Goal: Information Seeking & Learning: Learn about a topic

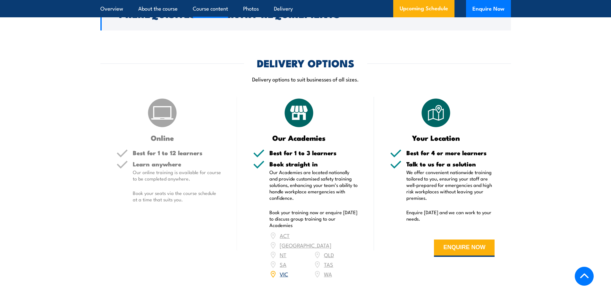
scroll to position [673, 0]
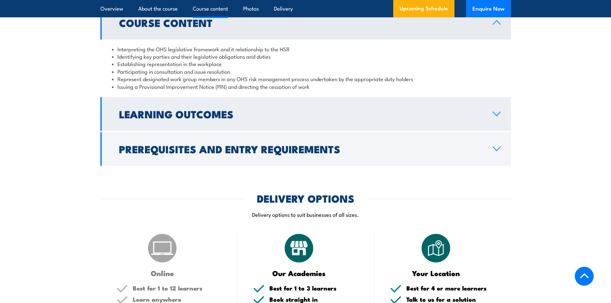
click at [492, 113] on icon at bounding box center [496, 113] width 9 height 5
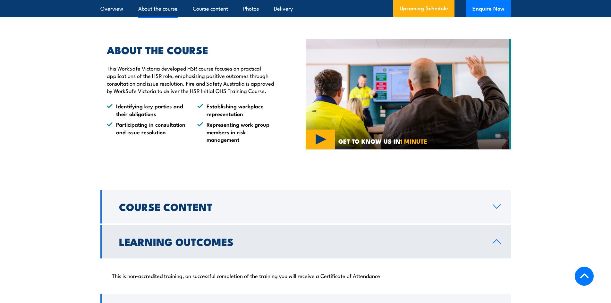
scroll to position [481, 0]
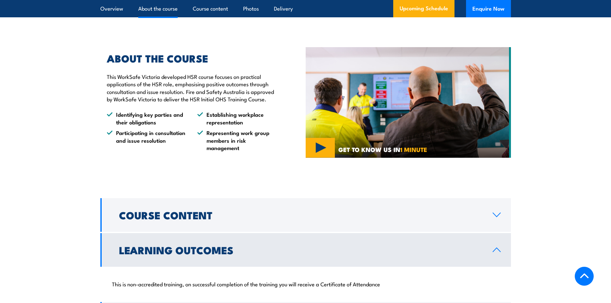
click at [210, 104] on div "ABOUT THE COURSE This WorkSafe Victoria developed HSR course focuses on practic…" at bounding box center [188, 103] width 176 height 98
click at [146, 104] on div "ABOUT THE COURSE This WorkSafe Victoria developed HSR course focuses on practic…" at bounding box center [188, 103] width 176 height 98
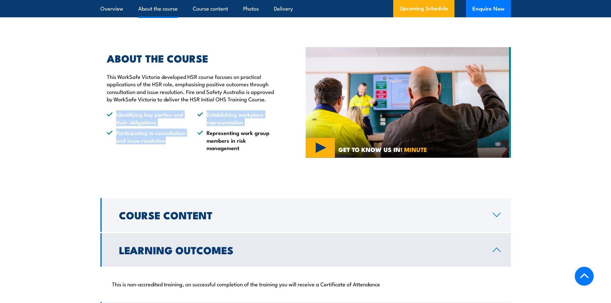
drag, startPoint x: 101, startPoint y: 117, endPoint x: 189, endPoint y: 154, distance: 96.4
click at [187, 153] on div "ABOUT THE COURSE This WorkSafe Victoria developed HSR course focuses on practic…" at bounding box center [202, 103] width 205 height 130
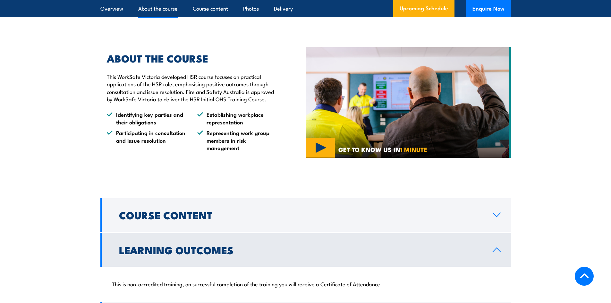
click at [202, 156] on div "ABOUT THE COURSE This WorkSafe Victoria developed HSR course focuses on practic…" at bounding box center [202, 103] width 205 height 130
drag, startPoint x: 246, startPoint y: 152, endPoint x: 202, endPoint y: 145, distance: 44.2
click at [202, 145] on div "ABOUT THE COURSE This WorkSafe Victoria developed HSR course focuses on practic…" at bounding box center [202, 103] width 205 height 130
click at [256, 152] on div "ABOUT THE COURSE This WorkSafe Victoria developed HSR course focuses on practic…" at bounding box center [202, 103] width 205 height 130
click at [227, 103] on div "ABOUT THE COURSE This WorkSafe Victoria developed HSR course focuses on practic…" at bounding box center [188, 103] width 176 height 98
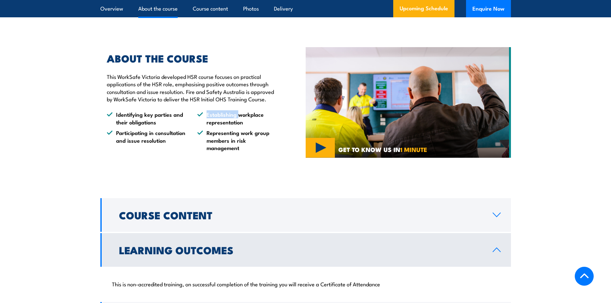
click at [227, 103] on div "ABOUT THE COURSE This WorkSafe Victoria developed HSR course focuses on practic…" at bounding box center [188, 103] width 176 height 98
click at [228, 101] on p "This WorkSafe Victoria developed HSR course focuses on practical applications o…" at bounding box center [191, 88] width 169 height 30
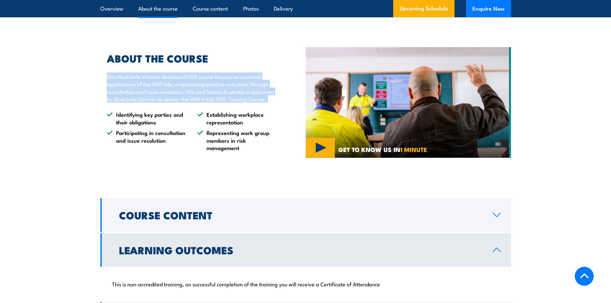
click at [228, 101] on p "This WorkSafe Victoria developed HSR course focuses on practical applications o…" at bounding box center [191, 88] width 169 height 30
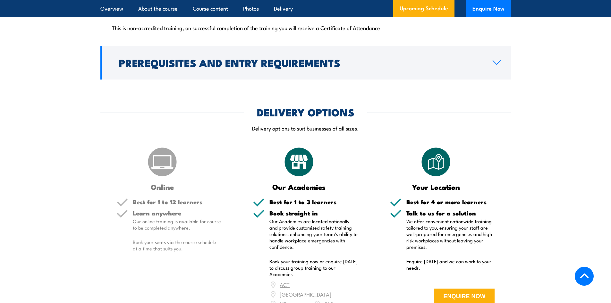
scroll to position [801, 0]
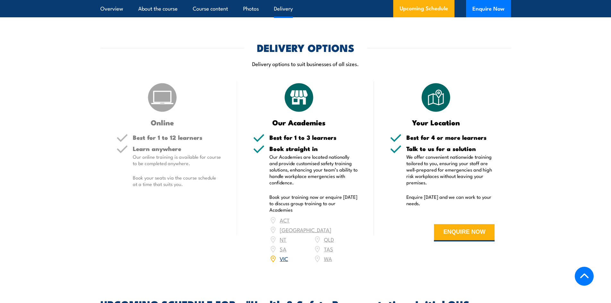
click at [235, 185] on div "Online Best for 1 to 12 learners Learn anywhere Our online training is availabl…" at bounding box center [168, 176] width 137 height 190
drag, startPoint x: 234, startPoint y: 185, endPoint x: 163, endPoint y: 91, distance: 117.3
click at [106, 104] on div "Online Best for 1 to 12 learners Learn anywhere Our online training is availabl…" at bounding box center [168, 176] width 137 height 190
click at [213, 89] on div "Online" at bounding box center [168, 103] width 105 height 45
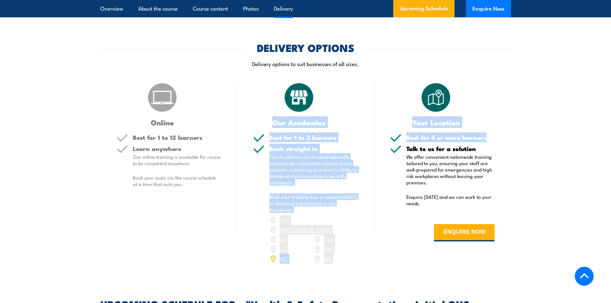
drag, startPoint x: 269, startPoint y: 105, endPoint x: 660, endPoint y: 116, distance: 391.2
click at [523, 121] on section "DELIVERY OPTIONS Delivery options to suit businesses of all sizes. Online Best …" at bounding box center [305, 157] width 611 height 229
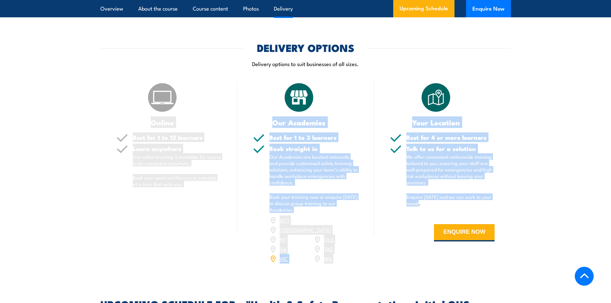
drag, startPoint x: 452, startPoint y: 213, endPoint x: 264, endPoint y: 77, distance: 231.9
click at [122, 99] on div "Online Best for 1 to 12 learners Learn anywhere Our online training is availabl…" at bounding box center [305, 176] width 410 height 190
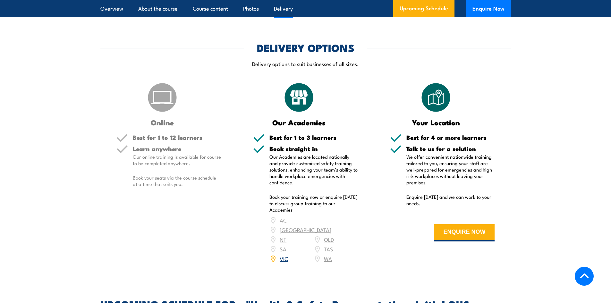
click at [403, 71] on div "DELIVERY OPTIONS Delivery options to suit businesses of all sizes." at bounding box center [305, 59] width 410 height 32
click at [280, 64] on p "Delivery options to suit businesses of all sizes." at bounding box center [305, 63] width 410 height 7
click at [338, 64] on p "Delivery options to suit businesses of all sizes." at bounding box center [305, 63] width 410 height 7
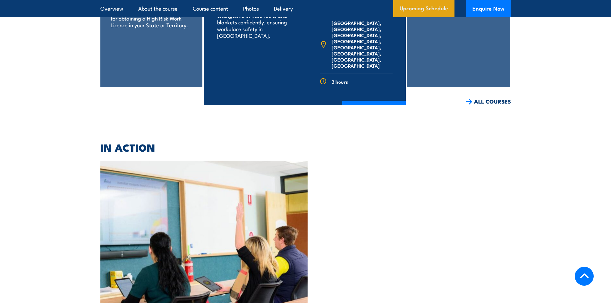
scroll to position [1507, 0]
